Goal: Complete application form: Complete application form

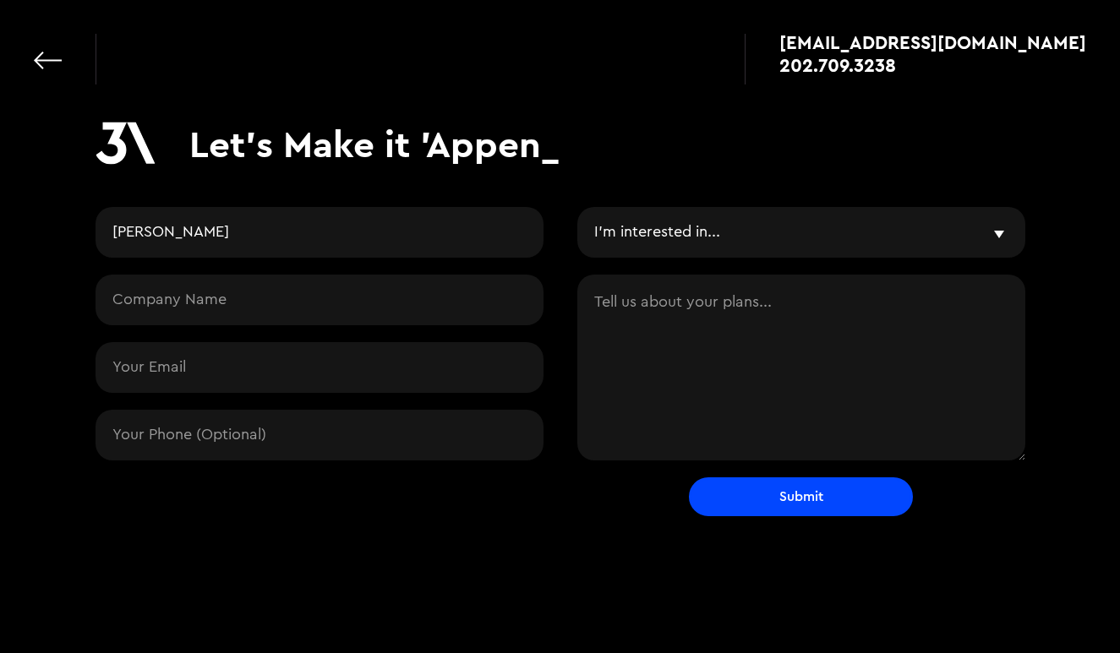
type input "[PERSON_NAME]"
type input "MDCVSA"
select select "Something else entirely"
type input "[DOMAIN_NAME][EMAIL_ADDRESS][DOMAIN_NAME]"
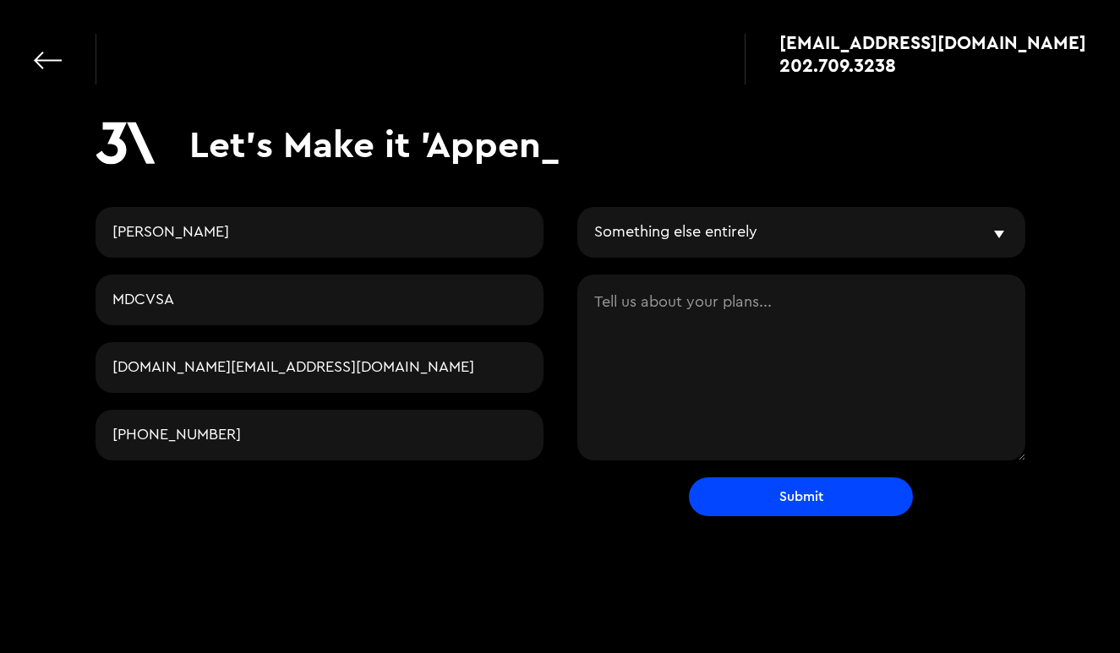
type input "[PHONE_NUMBER]"
click at [625, 308] on textarea "Contact Request" at bounding box center [801, 368] width 448 height 186
paste textarea "[URL][DOMAIN_NAME]"
type textarea "[URL][DOMAIN_NAME]"
drag, startPoint x: 597, startPoint y: 300, endPoint x: 839, endPoint y: 302, distance: 242.5
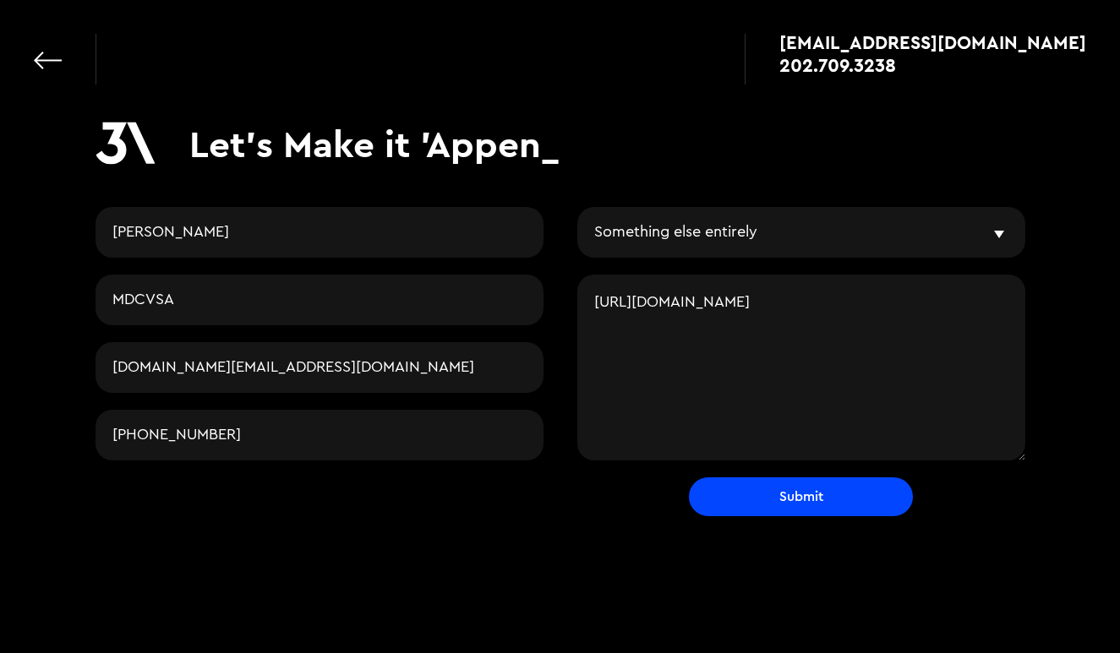
click at [839, 303] on textarea "[URL][DOMAIN_NAME]" at bounding box center [801, 368] width 448 height 186
paste textarea "Our online non-profit adult soccer organization, the Metro DC/VA Soccer Organiz…"
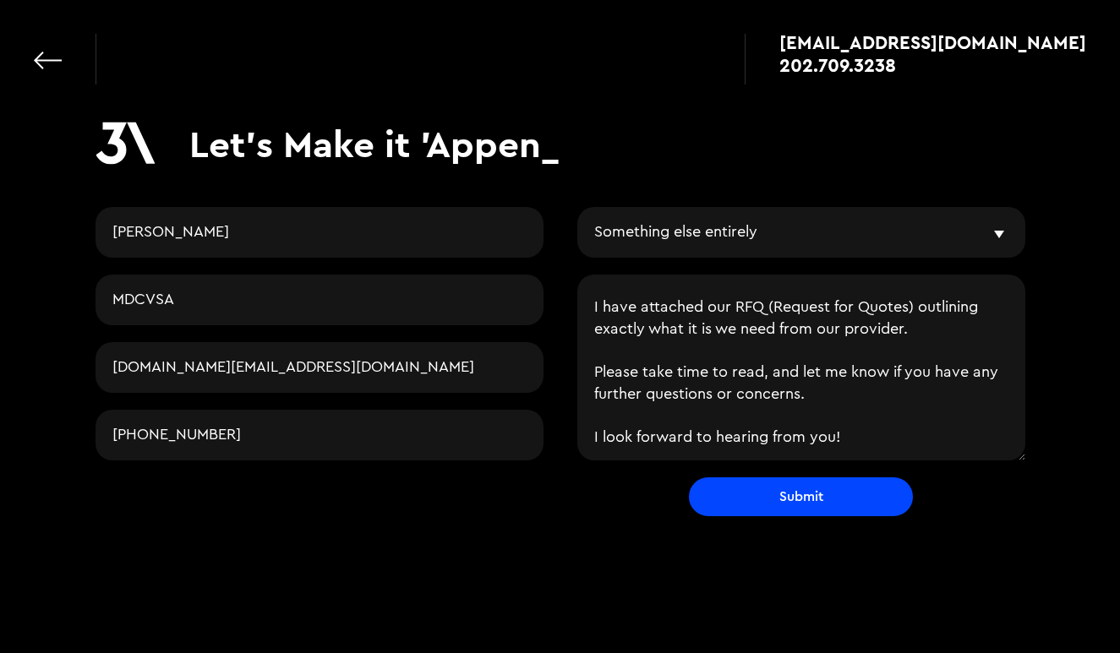
scroll to position [38, 0]
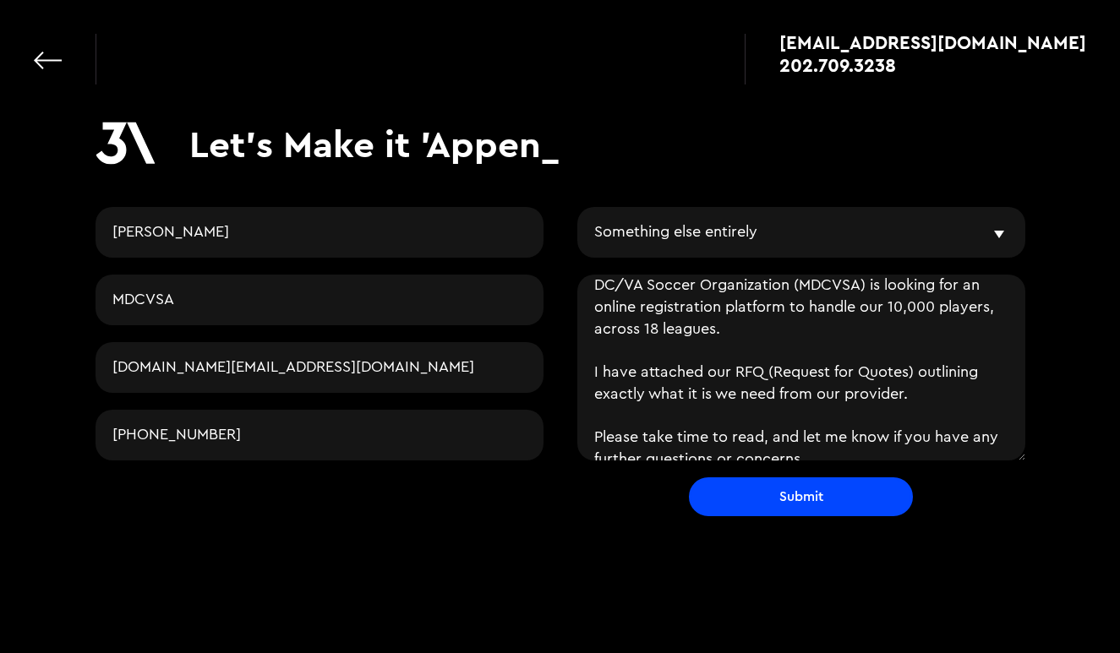
drag, startPoint x: 596, startPoint y: 363, endPoint x: 856, endPoint y: 456, distance: 276.3
click at [856, 456] on textarea "Our online non-profit adult soccer organization, the Metro DC/VA Soccer Organiz…" at bounding box center [801, 368] width 448 height 186
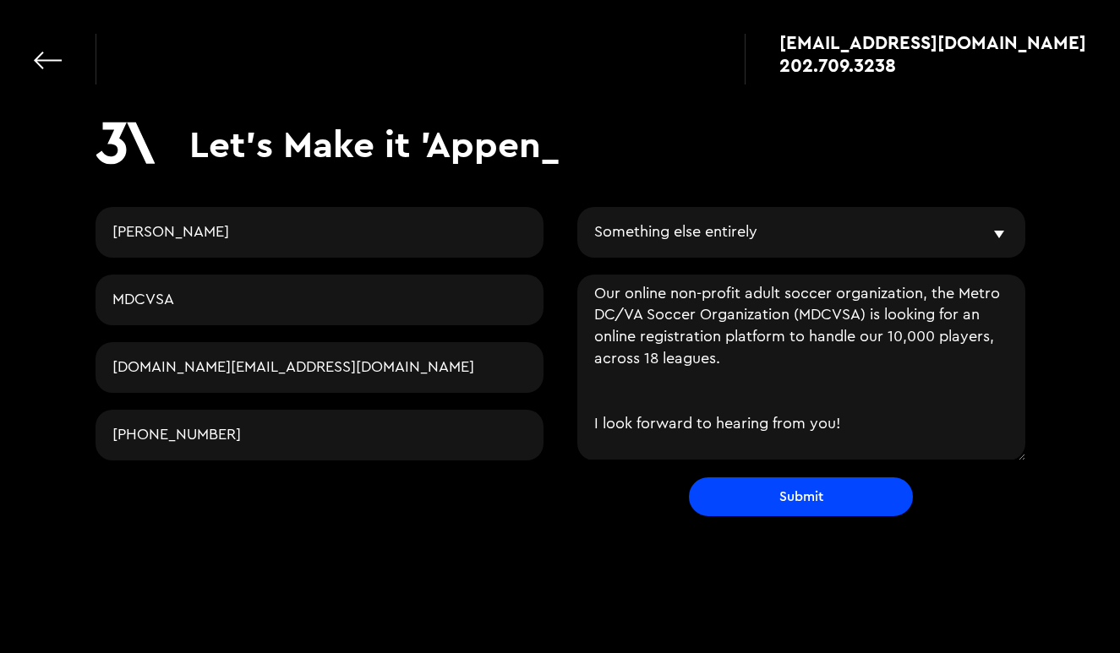
scroll to position [4, 0]
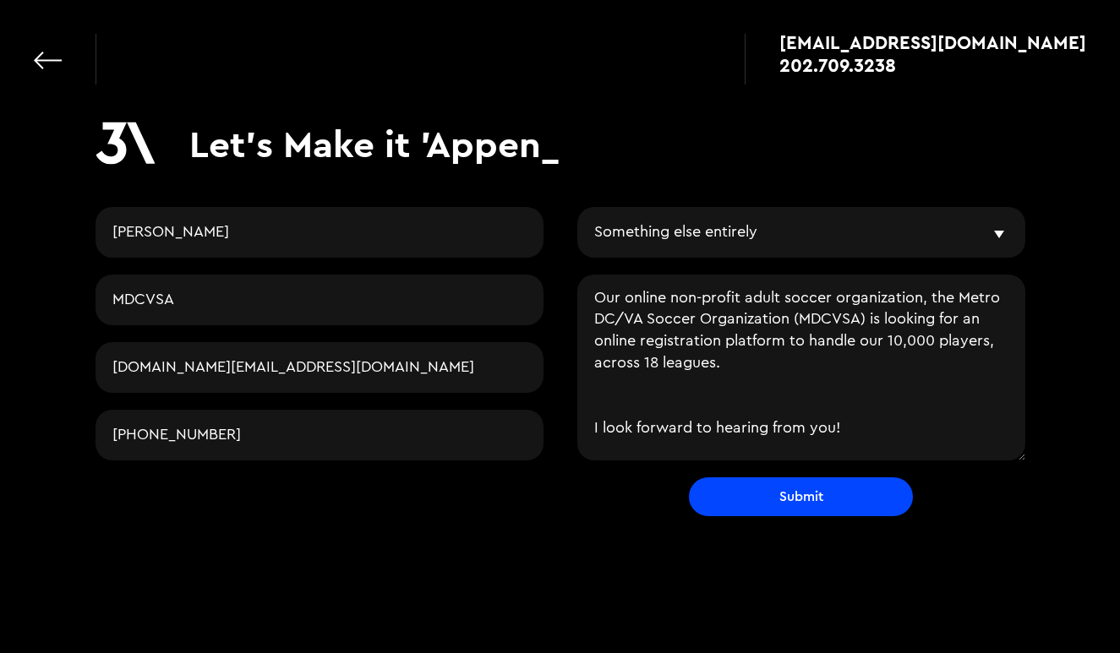
click at [672, 297] on textarea "Our online non-profit adult soccer organization, the Metro DC/VA Soccer Organiz…" at bounding box center [801, 368] width 448 height 186
click at [788, 319] on textarea "Our non-profit adult soccer organization, the Metro DC/VA Soccer Organization (…" at bounding box center [801, 368] width 448 height 186
click at [595, 418] on textarea "Our non-profit adult soccer organization, the Metro DC/VA Soccer Association (M…" at bounding box center [801, 368] width 448 height 186
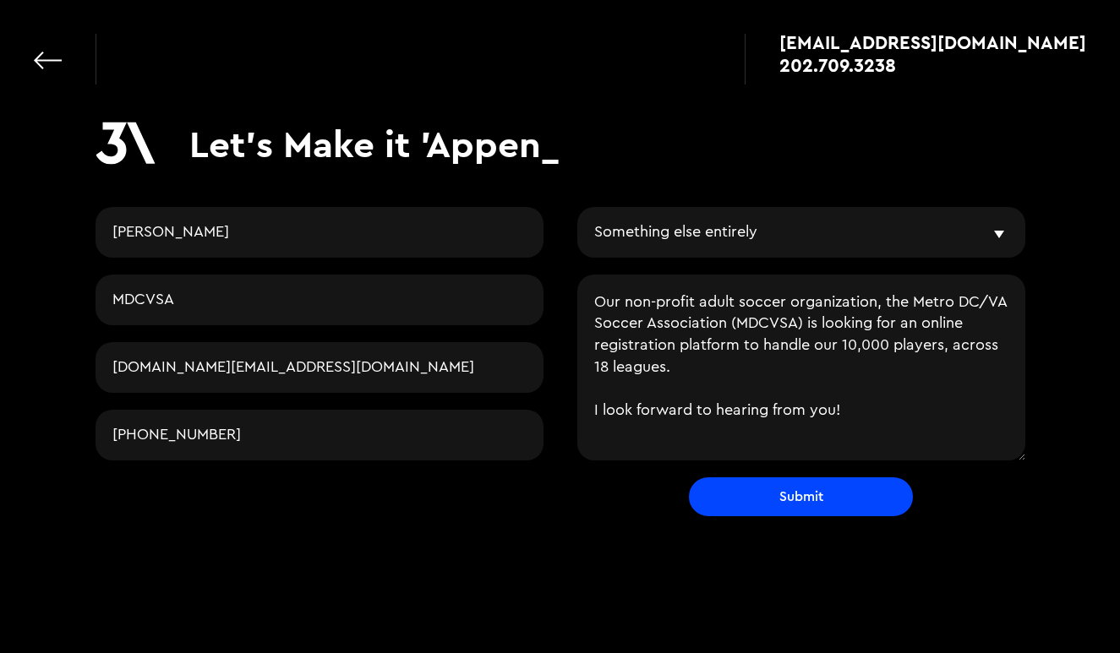
scroll to position [0, 0]
type textarea "Our non-profit adult soccer organization, the Metro DC/VA Soccer Association (M…"
click at [777, 495] on input "Submit" at bounding box center [801, 496] width 224 height 39
type input "Please wait..."
